Goal: Information Seeking & Learning: Learn about a topic

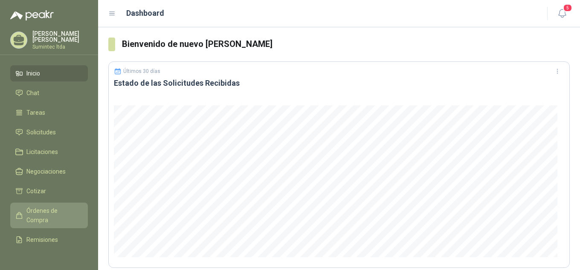
click at [52, 207] on span "Órdenes de Compra" at bounding box center [52, 215] width 53 height 19
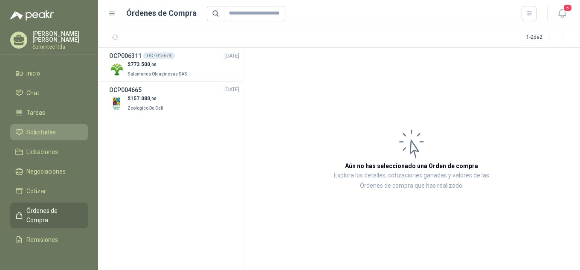
click at [42, 125] on link "Solicitudes" at bounding box center [49, 132] width 78 height 16
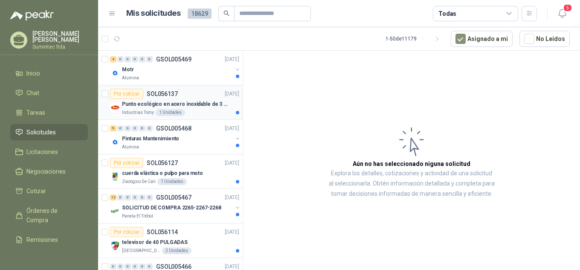
click at [160, 102] on p "Punto ecológico en acero inoxidable de 3 puestos, con capacidad para 121L cada …" at bounding box center [175, 104] width 106 height 8
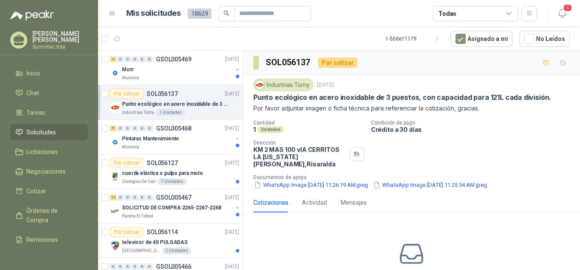
scroll to position [45, 0]
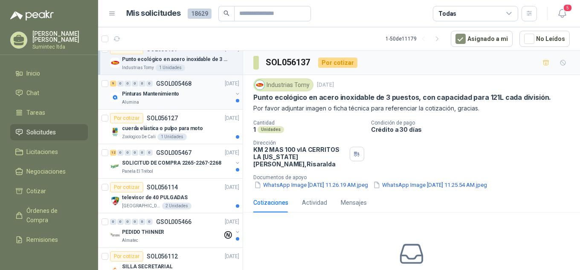
click at [181, 94] on div "Pinturas Mantenimiento" at bounding box center [177, 94] width 111 height 10
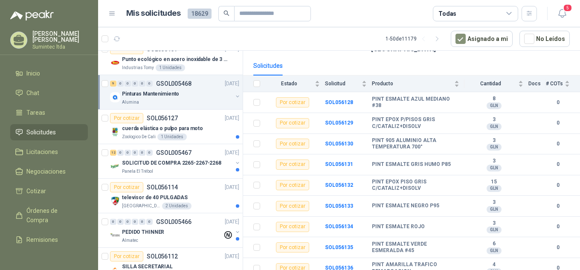
scroll to position [55, 0]
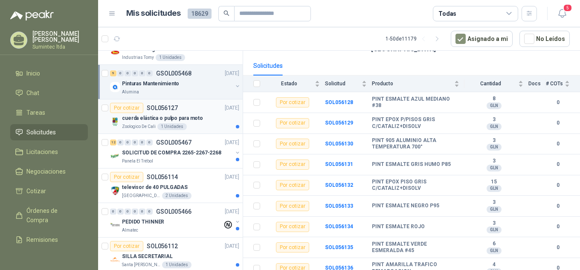
click at [192, 122] on p "cuerda elástica o pulpo para moto" at bounding box center [162, 118] width 81 height 8
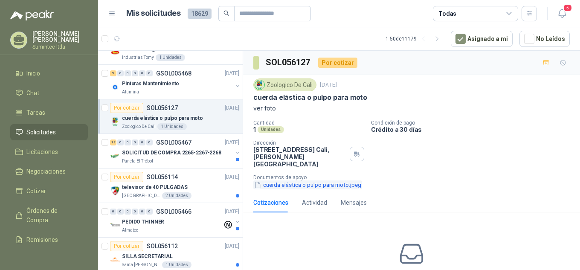
click at [271, 180] on button "cuerda elástica o pulpo para moto.jpeg" at bounding box center [307, 184] width 109 height 9
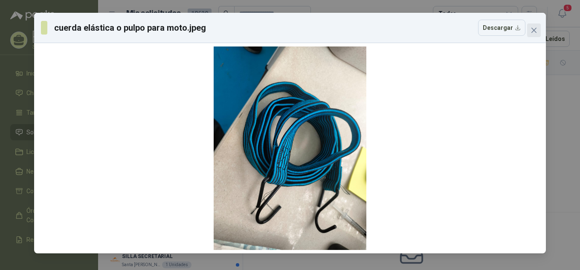
click at [536, 28] on icon "close" at bounding box center [534, 30] width 5 height 5
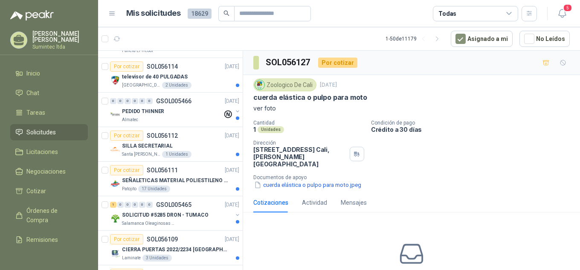
scroll to position [248, 0]
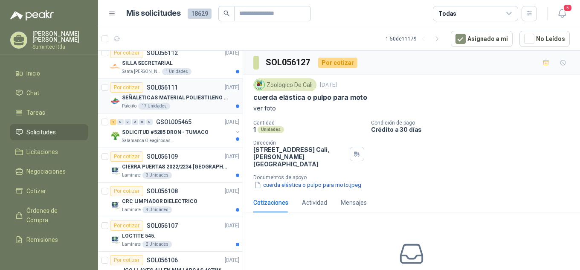
click at [192, 102] on p "SEÑALETICAS MATERIAL POLIESTILENO CON VINILO LAMINADO CALIBRE 60" at bounding box center [175, 98] width 106 height 8
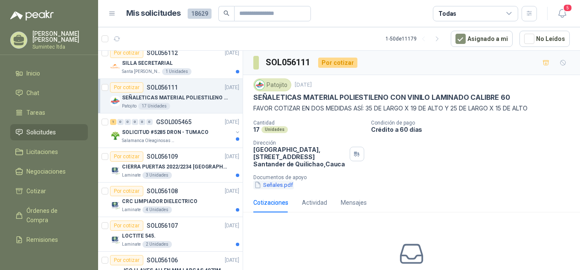
click at [276, 184] on button "Señales.pdf" at bounding box center [273, 184] width 41 height 9
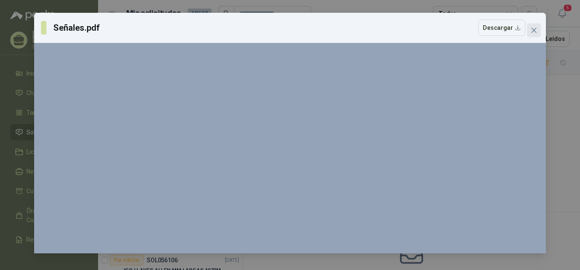
click at [533, 26] on button "Close" at bounding box center [534, 30] width 14 height 14
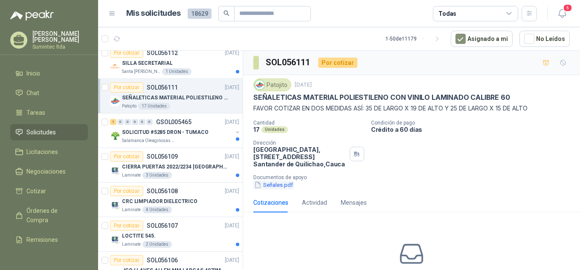
click at [284, 187] on button "Señales.pdf" at bounding box center [273, 184] width 41 height 9
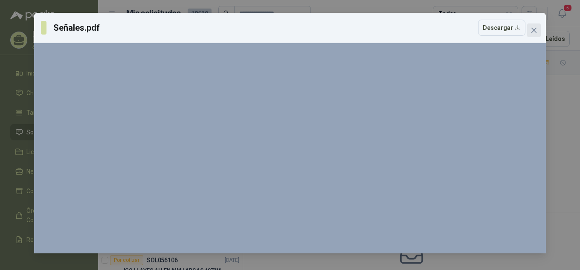
click at [535, 31] on icon "close" at bounding box center [534, 30] width 7 height 7
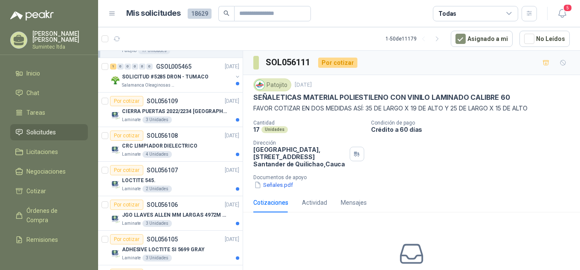
scroll to position [317, 0]
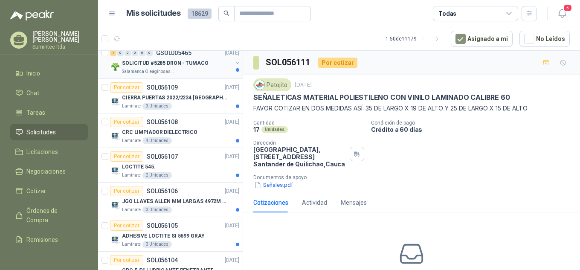
click at [173, 61] on p "SOLICITUD #5285 DRON - TUMACO" at bounding box center [165, 63] width 87 height 8
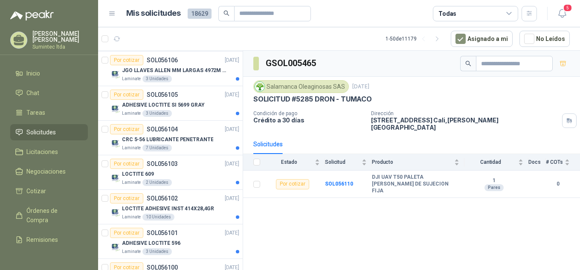
scroll to position [469, 0]
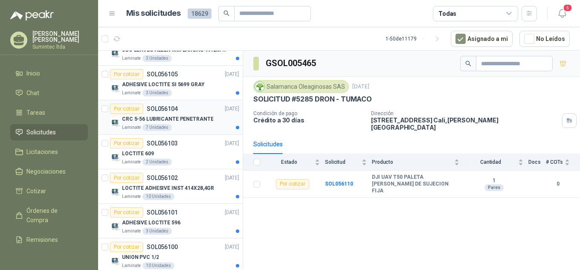
click at [188, 122] on p "CRC 5-56 LUBRICANTE PENETRANTE" at bounding box center [167, 119] width 91 height 8
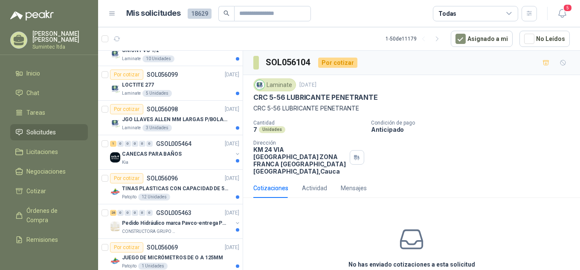
scroll to position [680, 0]
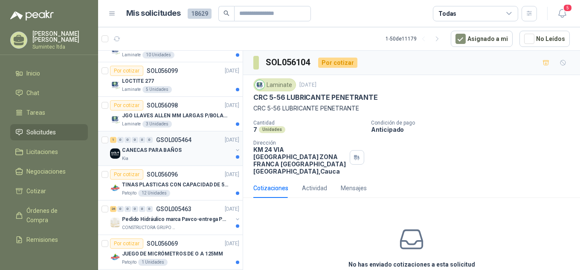
click at [183, 155] on div "CANECAS PARA BAÑOS" at bounding box center [177, 150] width 111 height 10
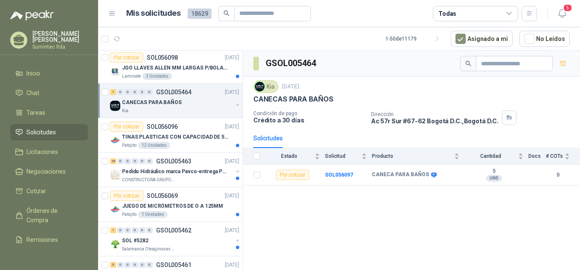
scroll to position [738, 0]
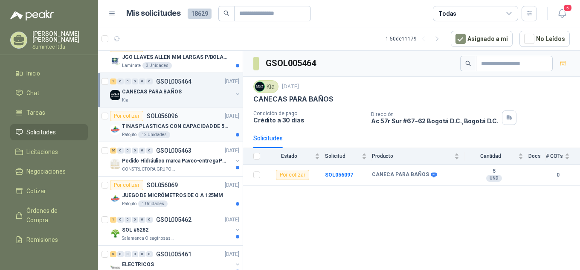
click at [169, 125] on p "TINAS PLASTICAS CON CAPACIDAD DE 50 KG" at bounding box center [175, 126] width 106 height 8
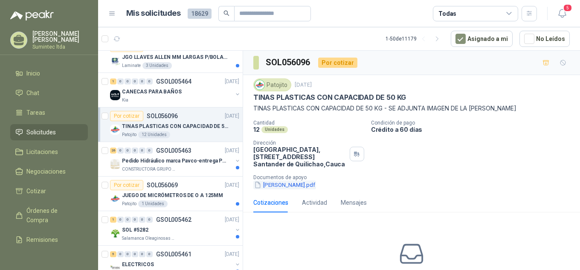
click at [274, 186] on button "[PERSON_NAME].pdf" at bounding box center [284, 184] width 63 height 9
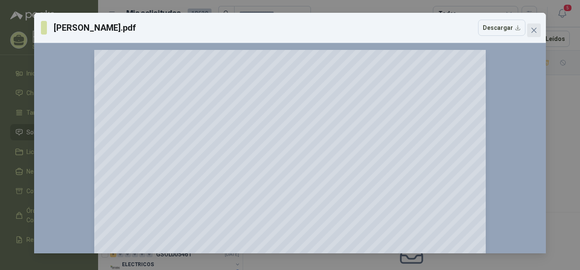
click at [531, 32] on icon "close" at bounding box center [534, 30] width 7 height 7
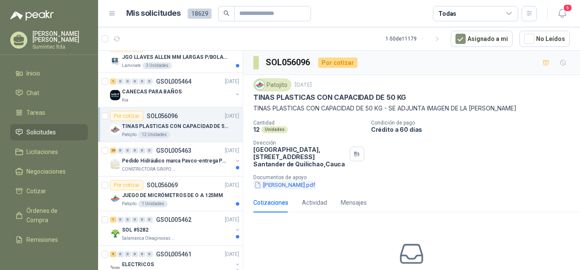
click at [276, 184] on button "[PERSON_NAME].pdf" at bounding box center [284, 184] width 63 height 9
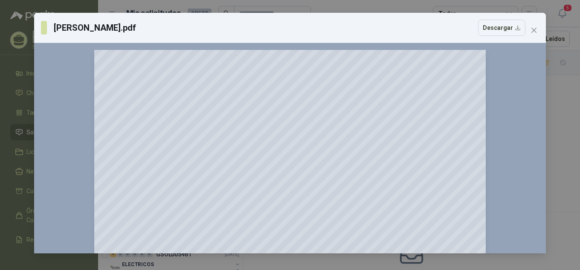
click at [562, 95] on div "[PERSON_NAME].pdf Descargar 150 %" at bounding box center [290, 135] width 580 height 270
